Goal: Entertainment & Leisure: Consume media (video, audio)

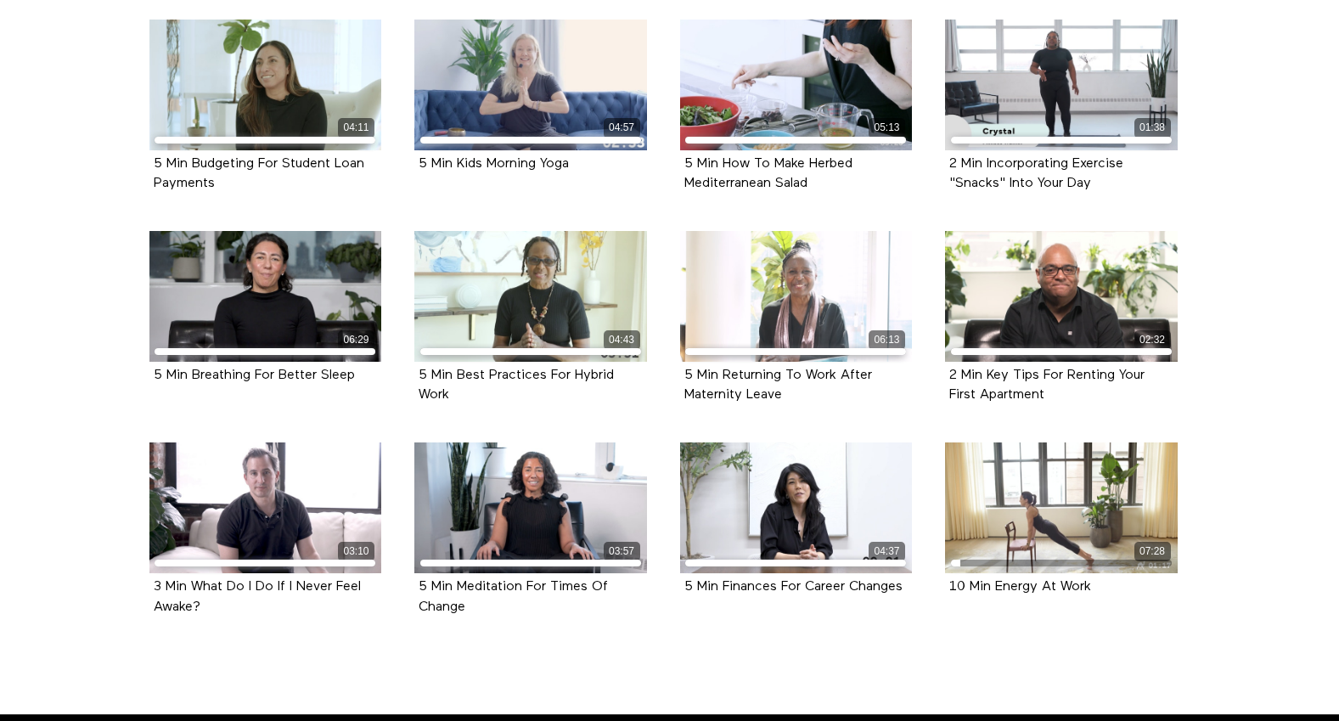
scroll to position [624, 0]
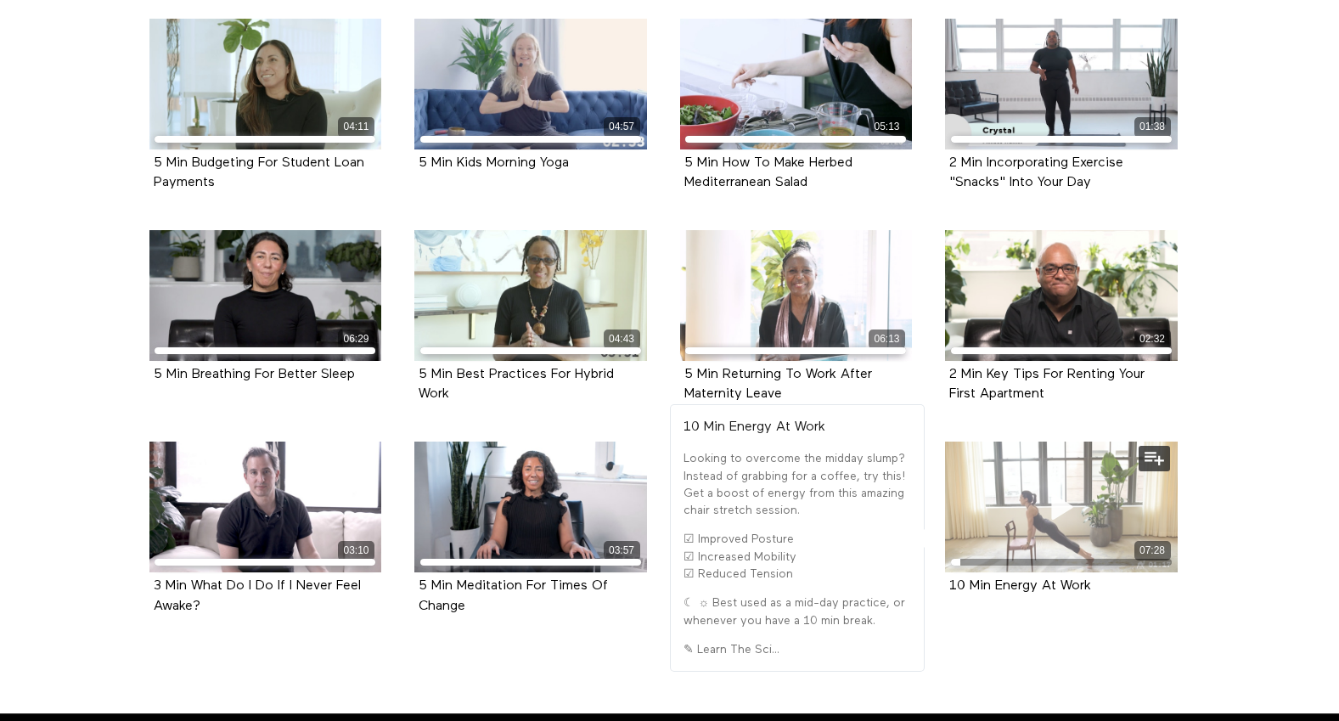
click at [1074, 503] on icon at bounding box center [1061, 508] width 51 height 30
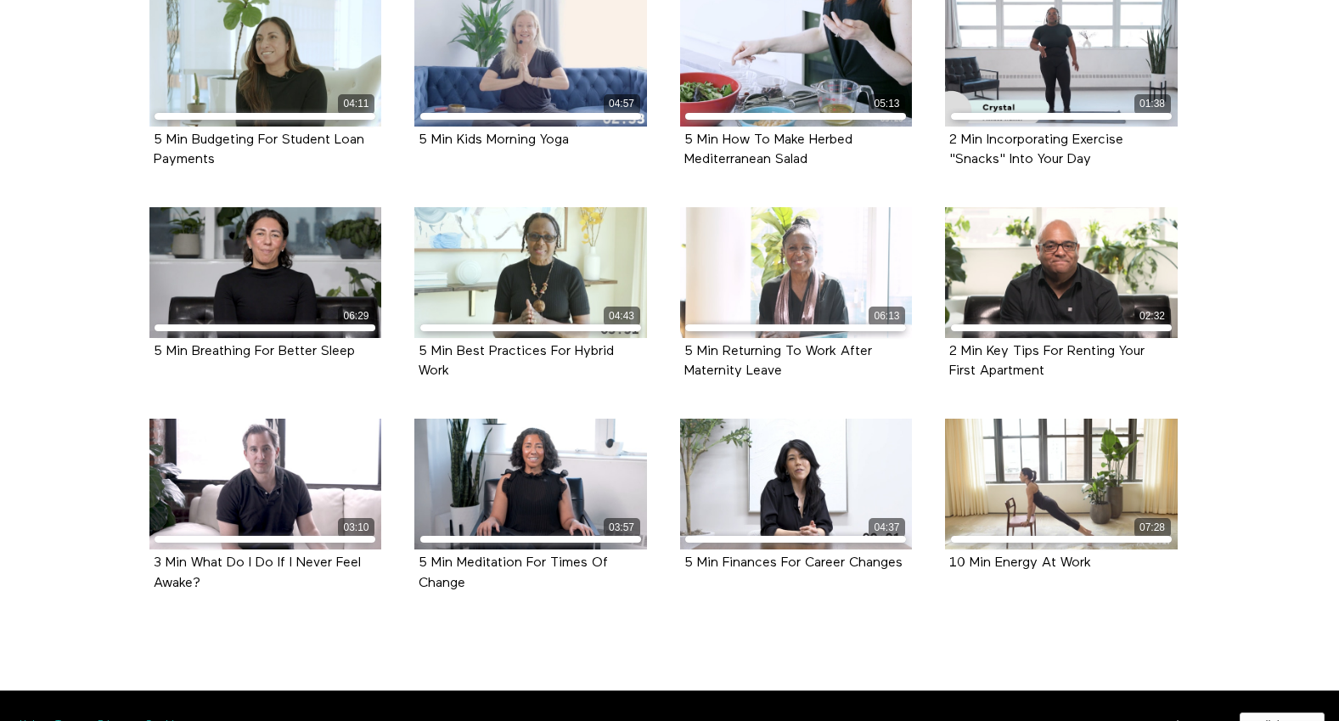
scroll to position [685, 0]
